Goal: Check status: Check status

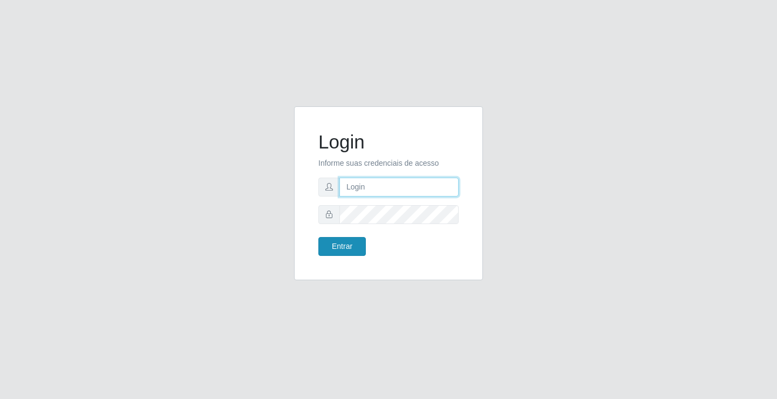
type input "[EMAIL_ADDRESS][DOMAIN_NAME]"
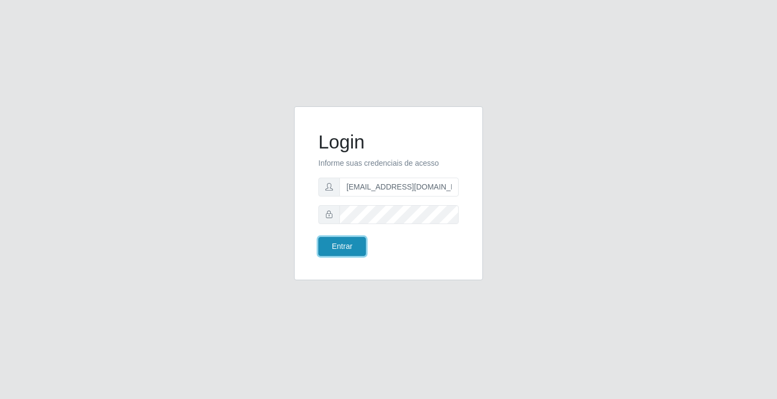
click at [358, 247] on button "Entrar" at bounding box center [341, 246] width 47 height 19
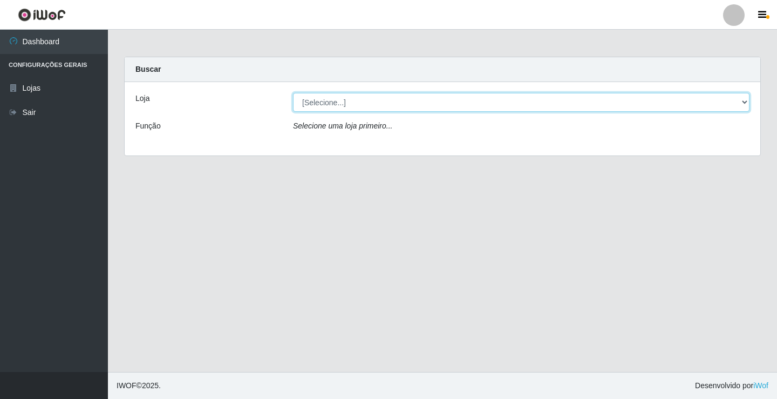
click at [363, 106] on select "[Selecione...] Rede Potiguar 4 - Extremoz" at bounding box center [521, 102] width 456 height 19
select select "78"
click at [293, 93] on select "[Selecione...] Rede Potiguar 4 - Extremoz" at bounding box center [521, 102] width 456 height 19
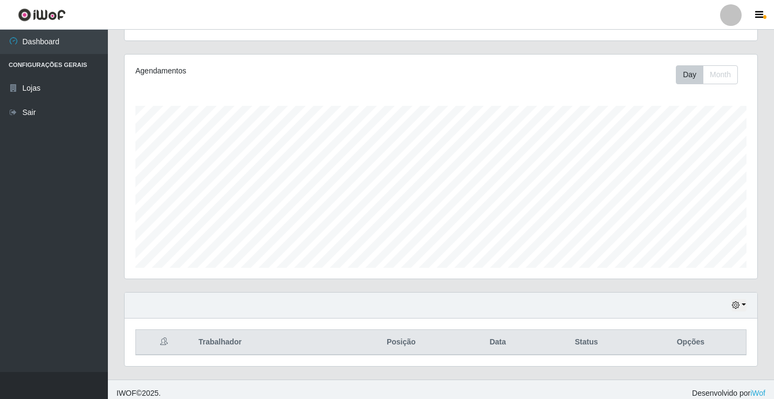
scroll to position [126, 0]
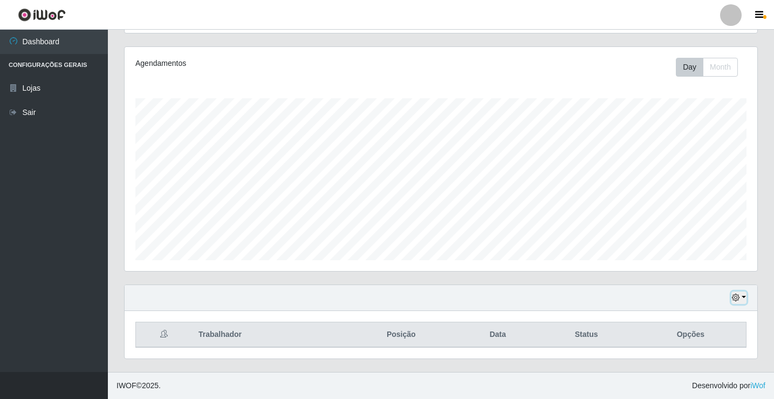
click at [734, 297] on icon "button" at bounding box center [736, 298] width 8 height 8
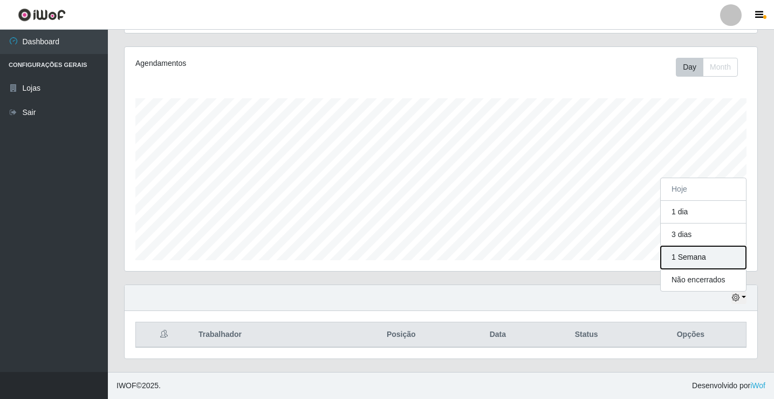
click at [692, 260] on button "1 Semana" at bounding box center [703, 257] width 85 height 23
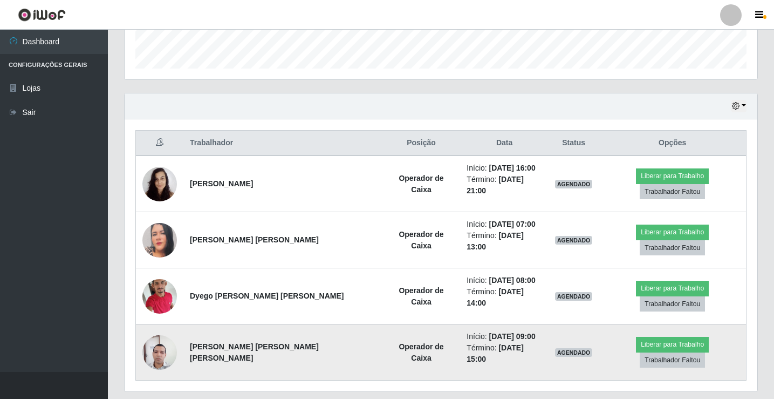
scroll to position [318, 0]
click at [153, 331] on img at bounding box center [159, 352] width 35 height 46
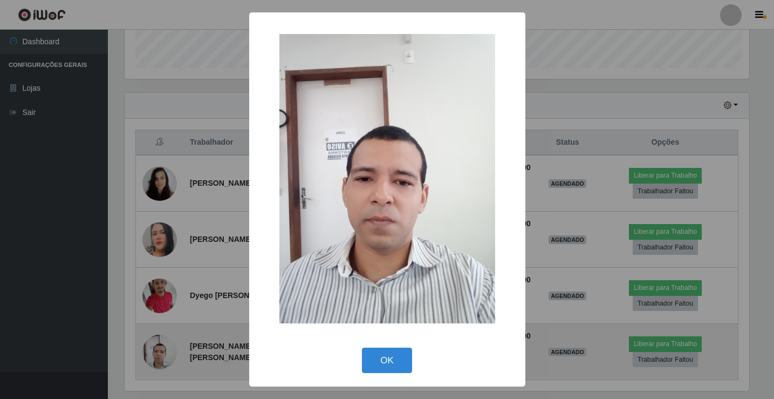
scroll to position [224, 627]
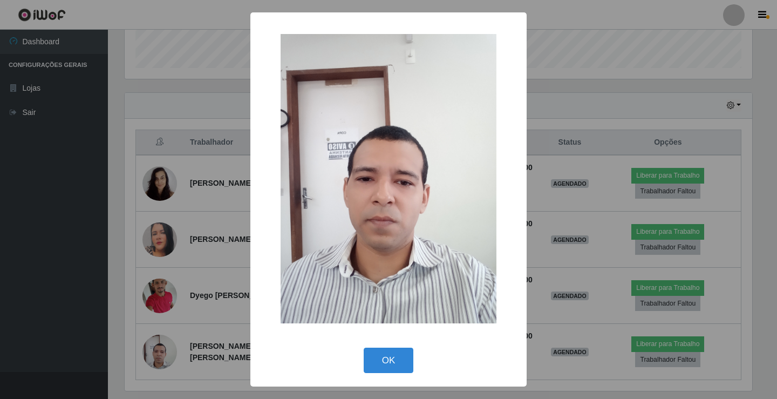
click at [242, 172] on div "× OK Cancel" at bounding box center [388, 199] width 777 height 399
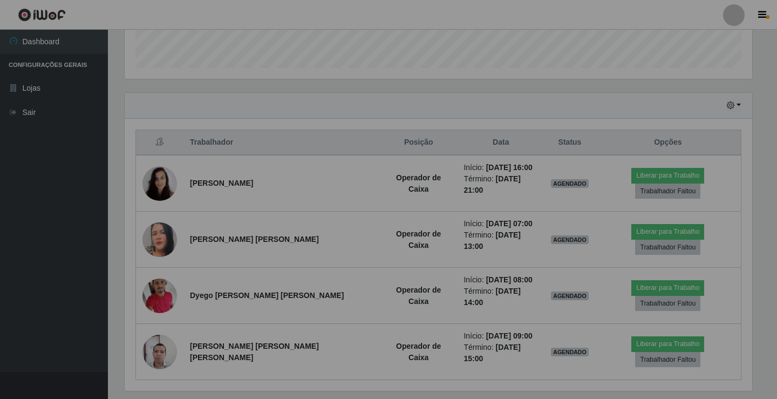
scroll to position [224, 633]
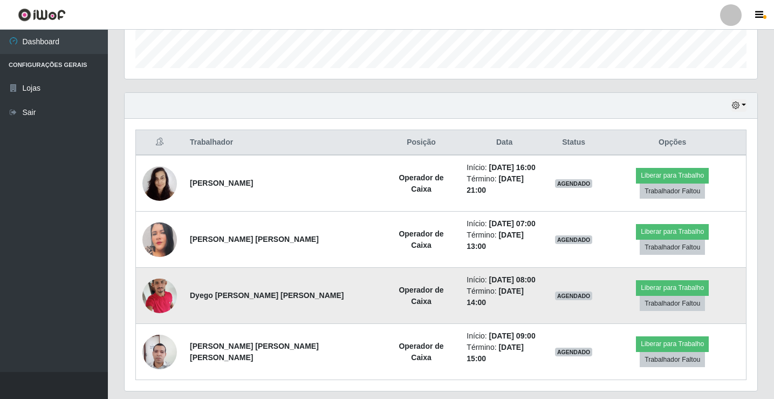
click at [163, 278] on img at bounding box center [159, 295] width 35 height 46
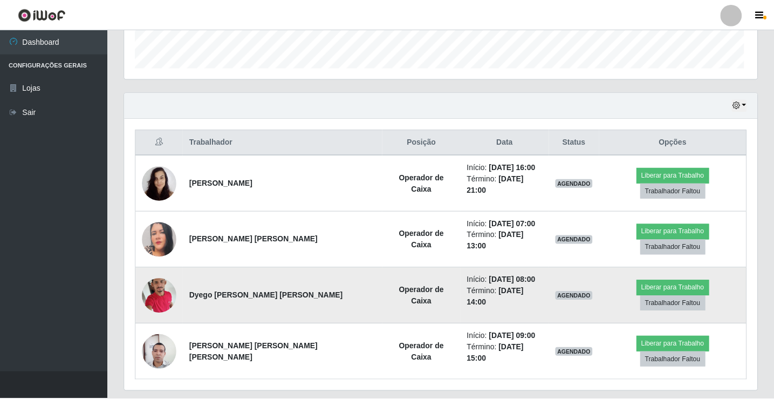
scroll to position [224, 627]
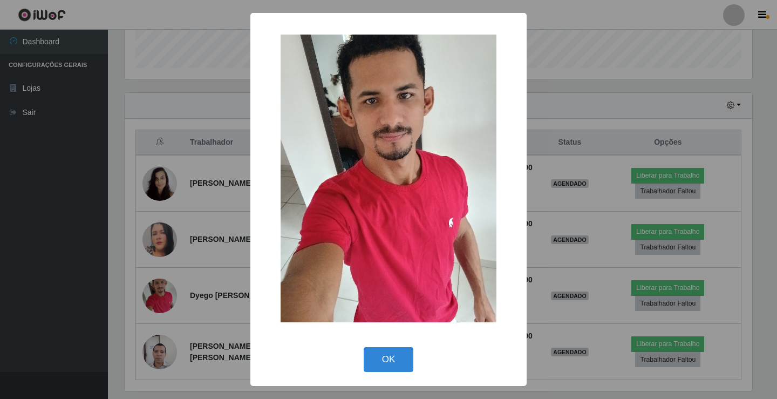
click at [177, 227] on div "× OK Cancel" at bounding box center [388, 199] width 777 height 399
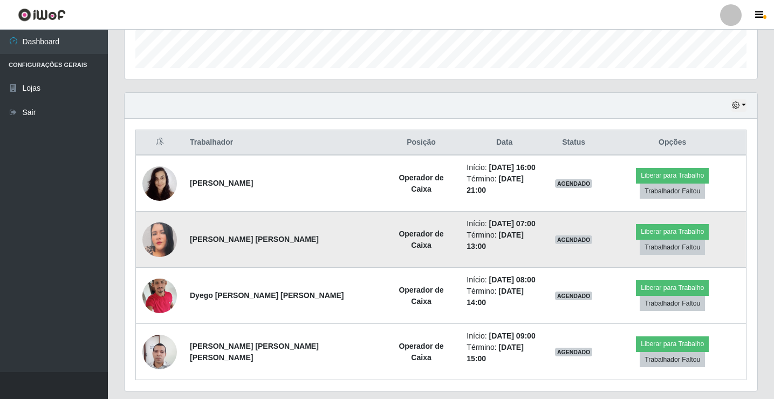
scroll to position [224, 633]
click at [168, 223] on img at bounding box center [159, 239] width 35 height 41
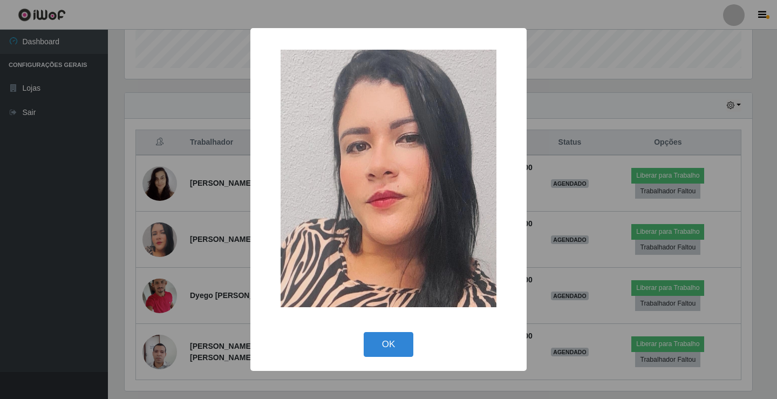
click at [185, 214] on div "× OK Cancel" at bounding box center [388, 199] width 777 height 399
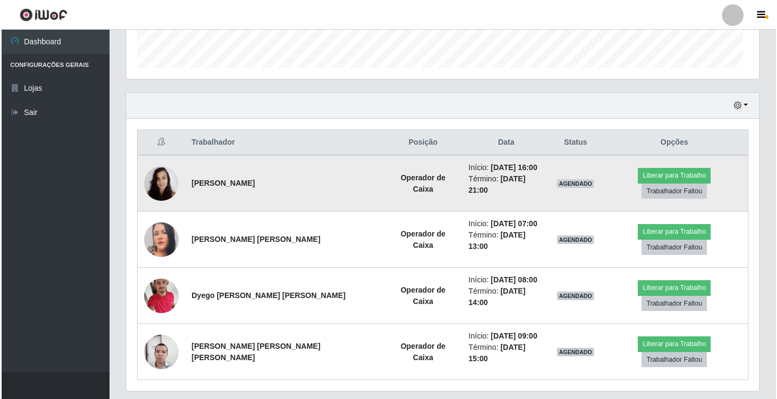
scroll to position [224, 633]
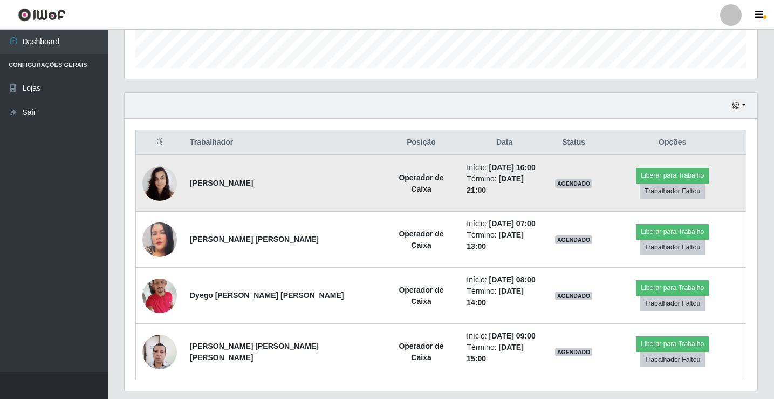
click at [161, 176] on img at bounding box center [159, 183] width 35 height 46
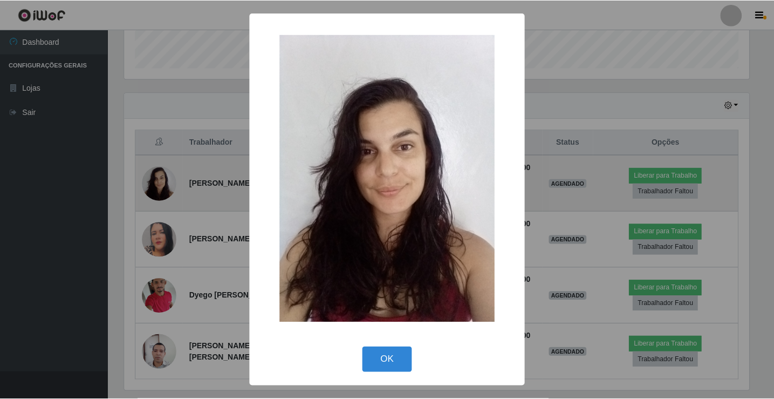
scroll to position [224, 627]
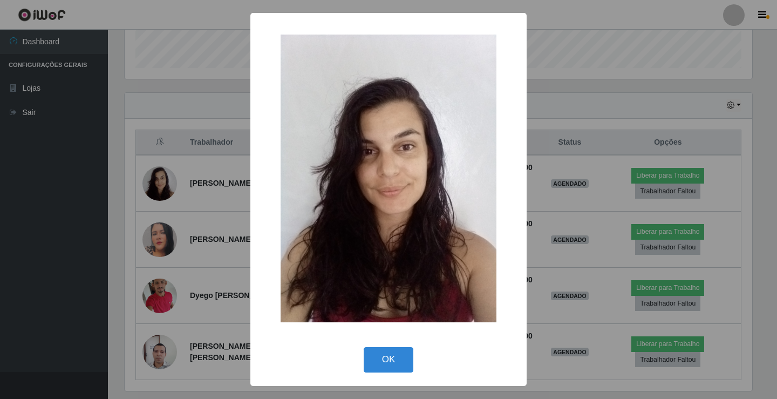
click at [163, 178] on div "× OK Cancel" at bounding box center [388, 199] width 777 height 399
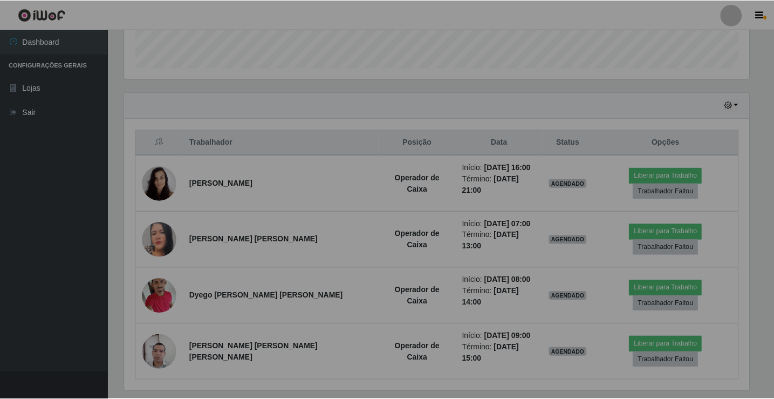
scroll to position [224, 633]
